Goal: Find specific page/section

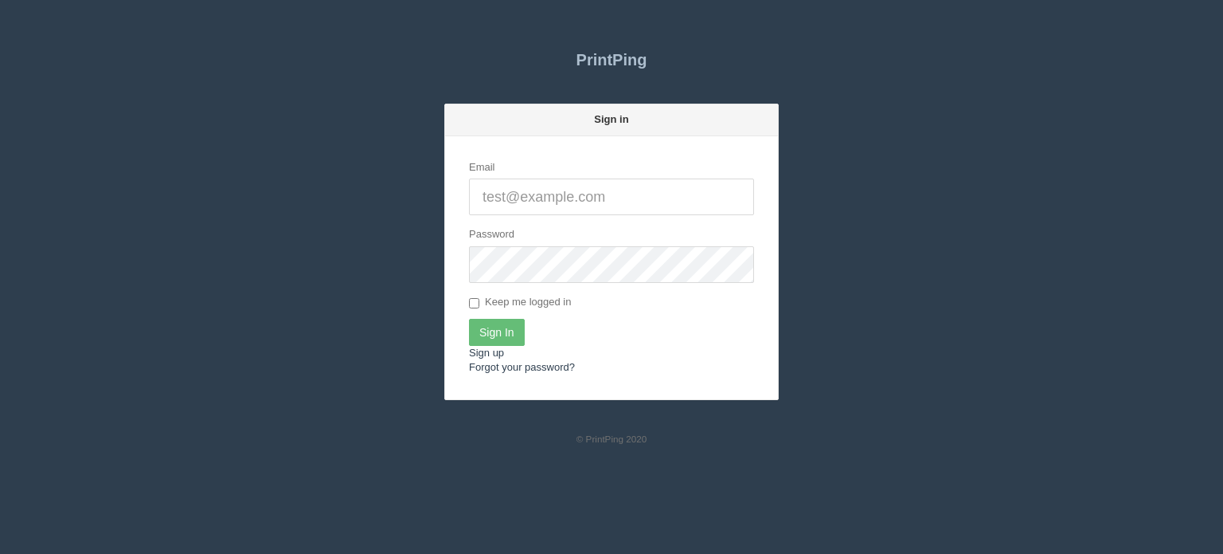
type input "[EMAIL_ADDRESS][DOMAIN_NAME]"
click at [513, 333] on input "Sign In" at bounding box center [497, 332] width 56 height 27
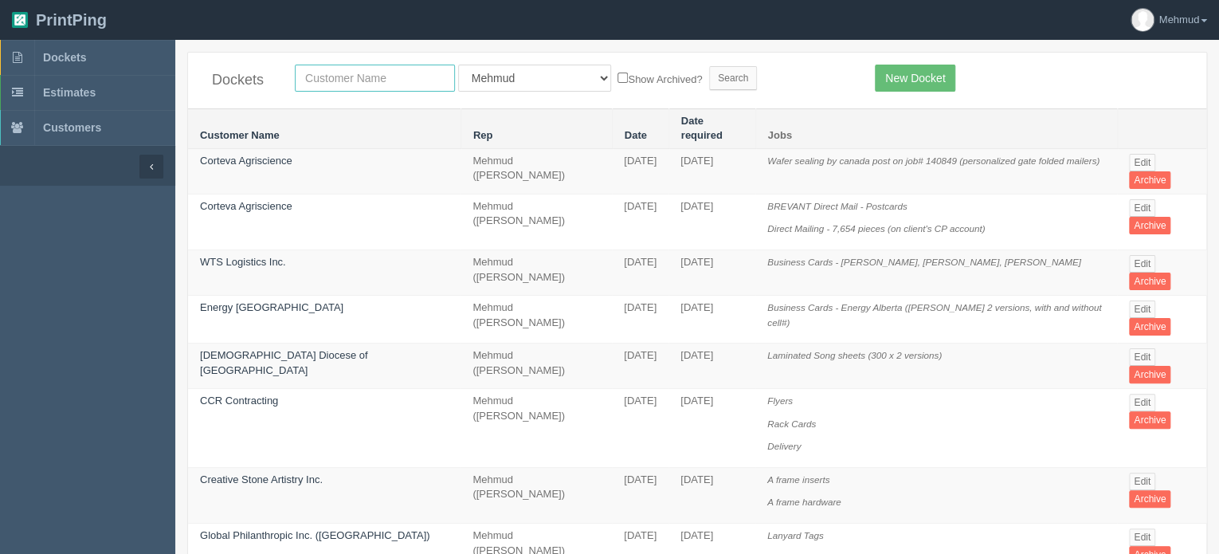
click at [328, 82] on input "text" at bounding box center [375, 78] width 160 height 27
type input "views"
click at [709, 84] on input "Search" at bounding box center [733, 78] width 48 height 24
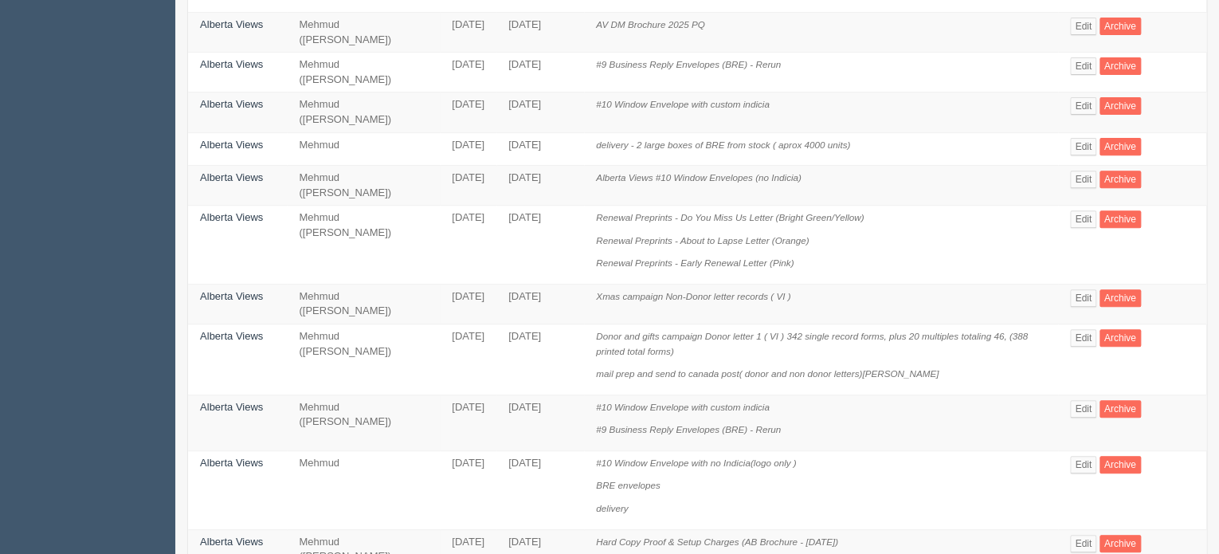
scroll to position [239, 0]
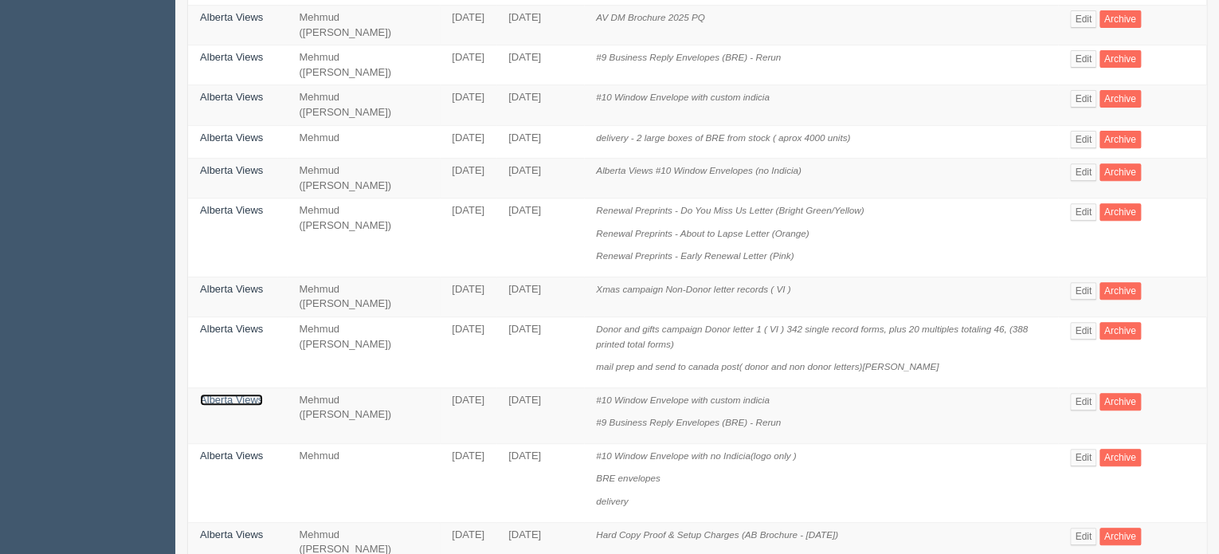
click at [240, 395] on link "Alberta Views" at bounding box center [231, 399] width 63 height 12
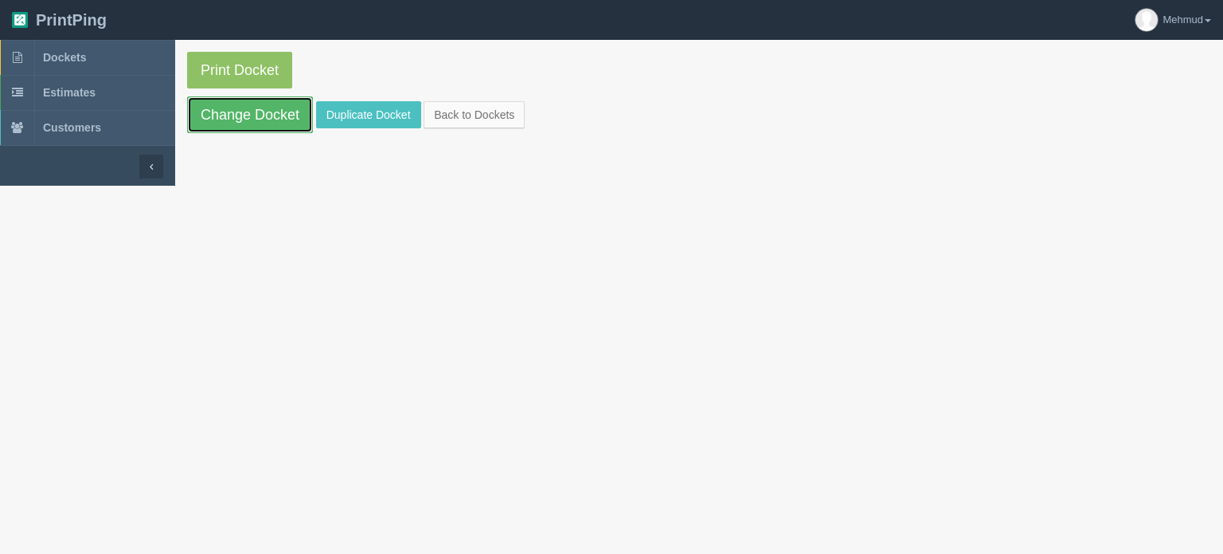
click at [255, 124] on link "Change Docket" at bounding box center [250, 114] width 126 height 37
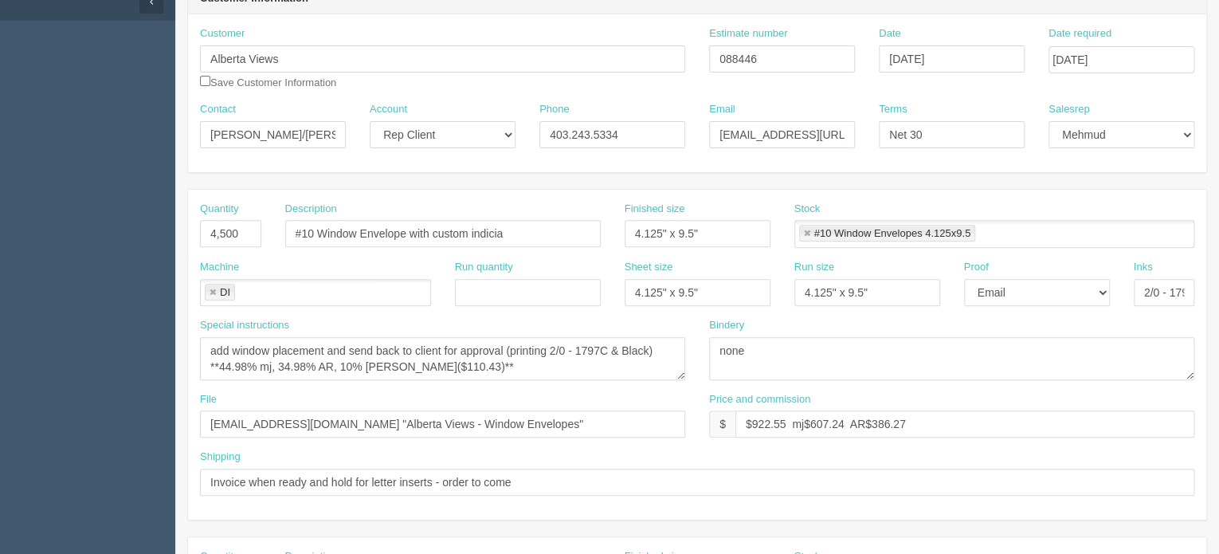
scroll to position [80, 0]
